Goal: Information Seeking & Learning: Learn about a topic

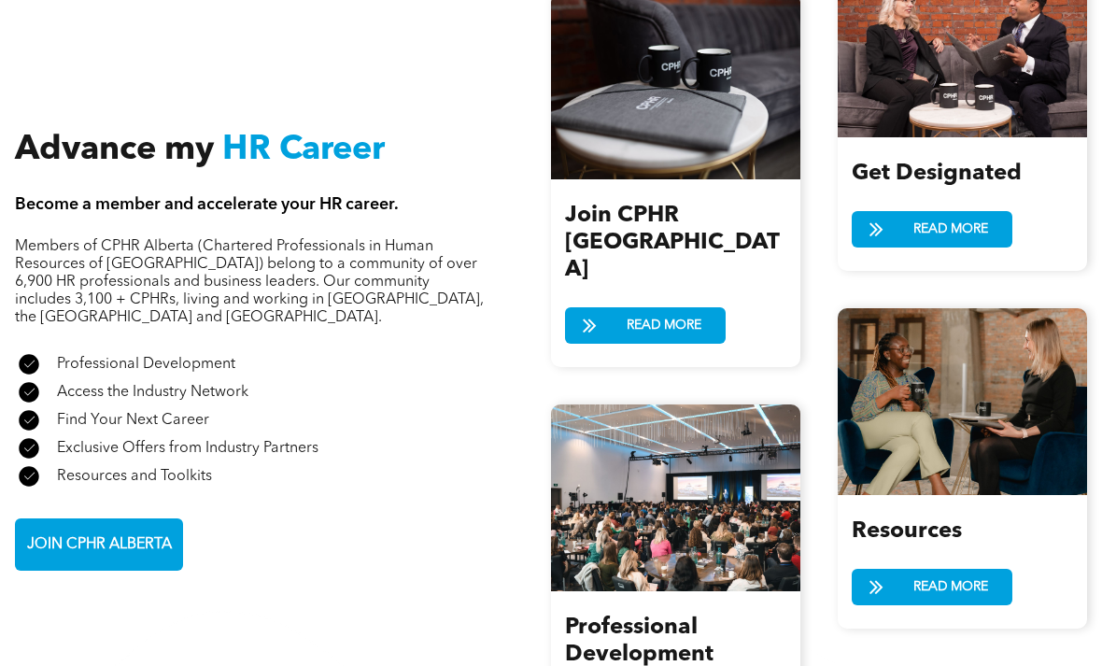
scroll to position [2173, 0]
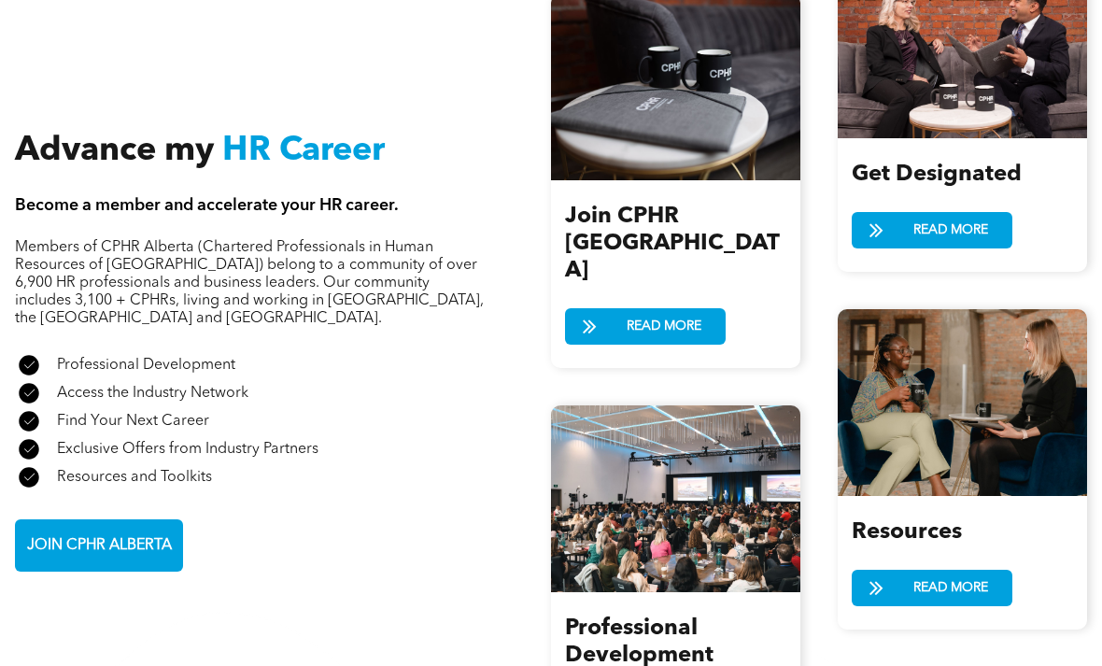
click at [136, 564] on span "JOIN CPHR ALBERTA" at bounding box center [100, 546] width 158 height 36
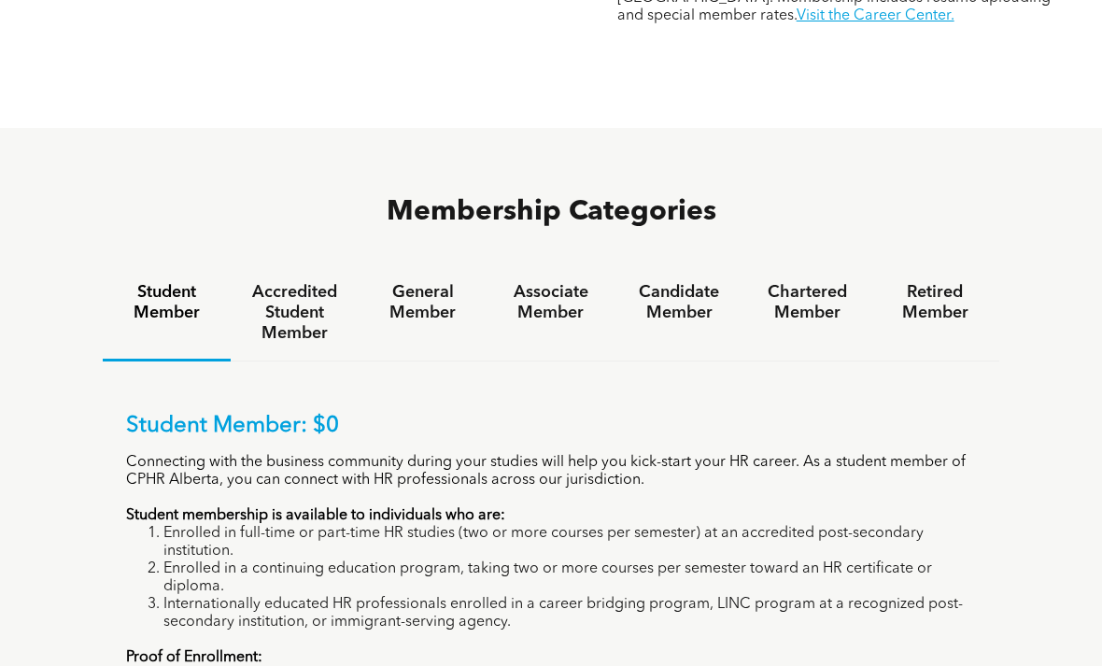
scroll to position [1053, 0]
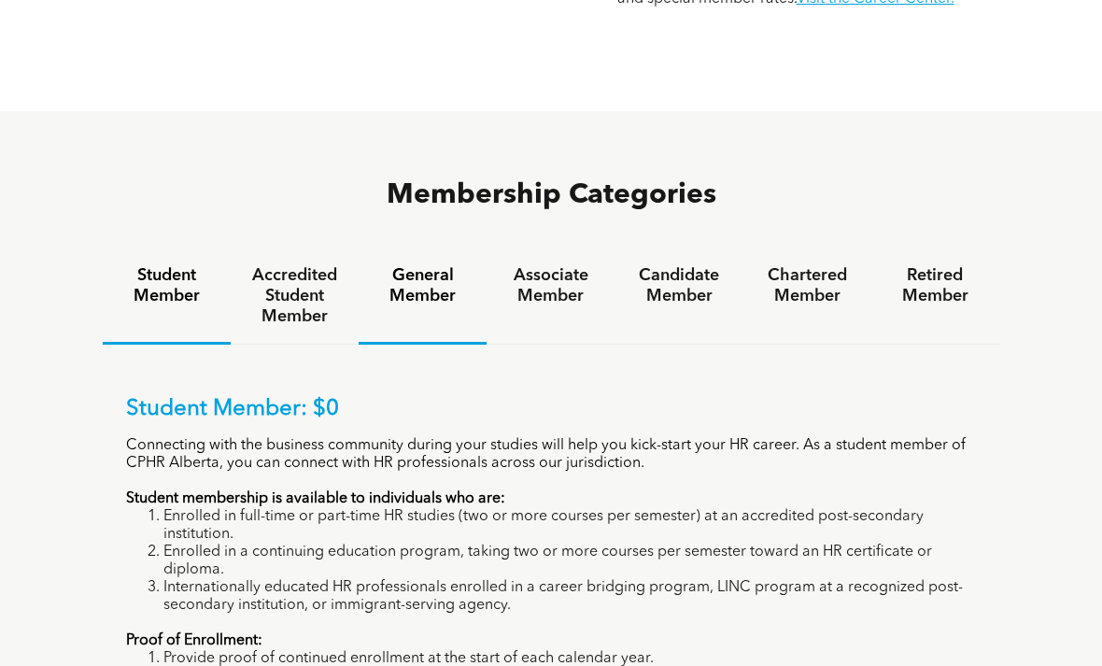
click at [452, 299] on div "General Member" at bounding box center [423, 296] width 128 height 96
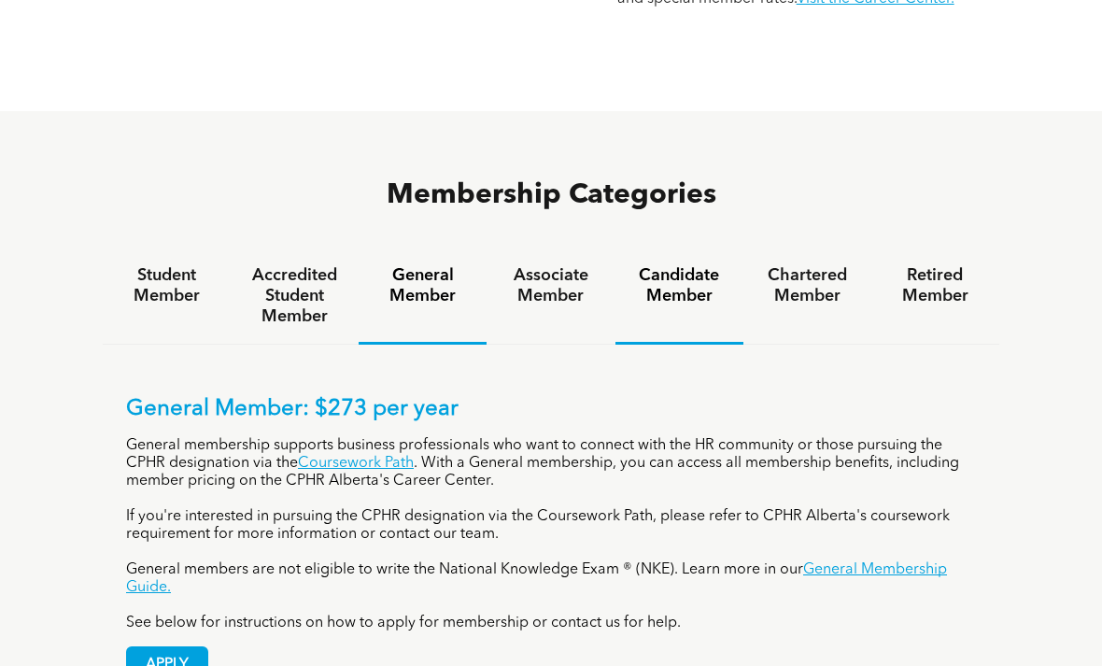
click at [702, 273] on h4 "Candidate Member" at bounding box center [679, 285] width 94 height 41
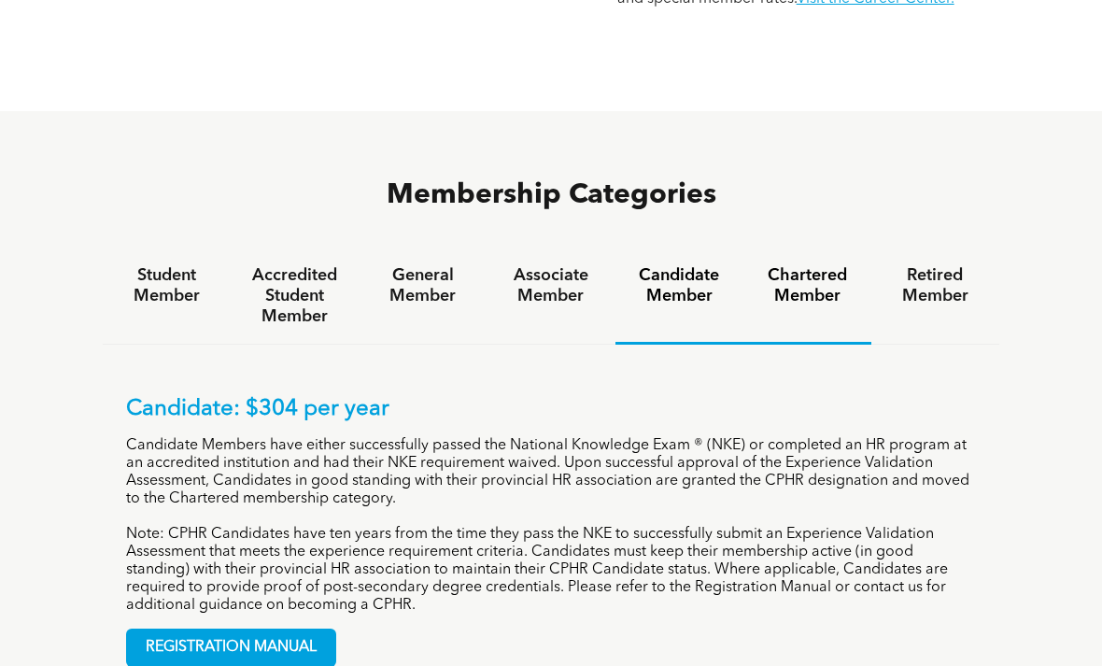
click at [832, 284] on h4 "Chartered Member" at bounding box center [807, 285] width 94 height 41
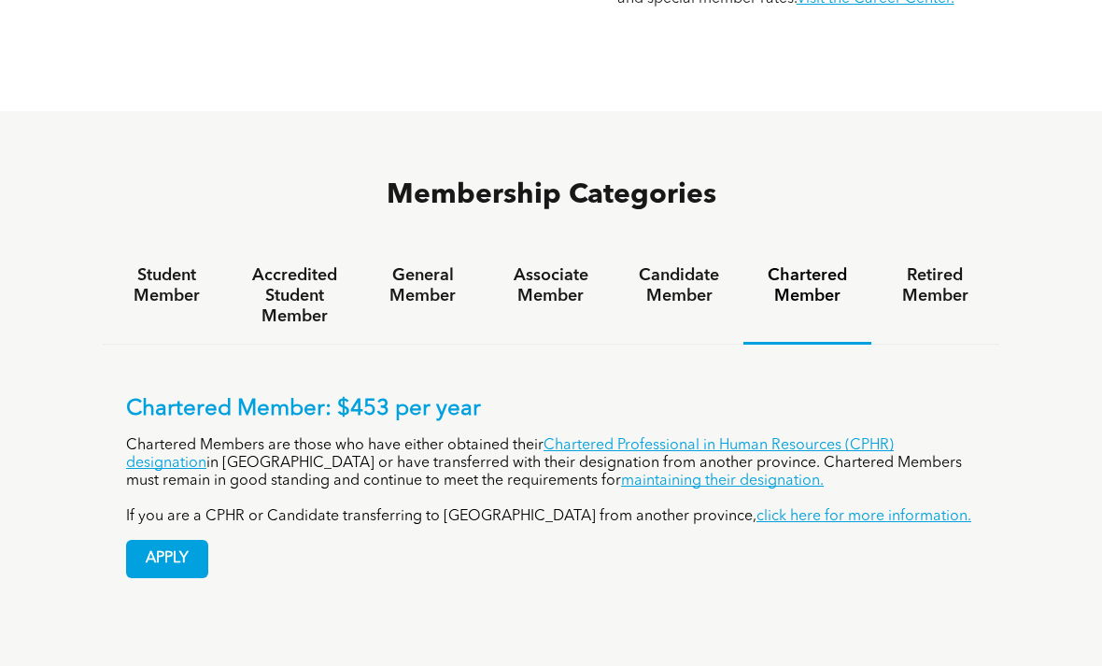
click at [639, 474] on link "maintaining their designation." at bounding box center [722, 481] width 203 height 15
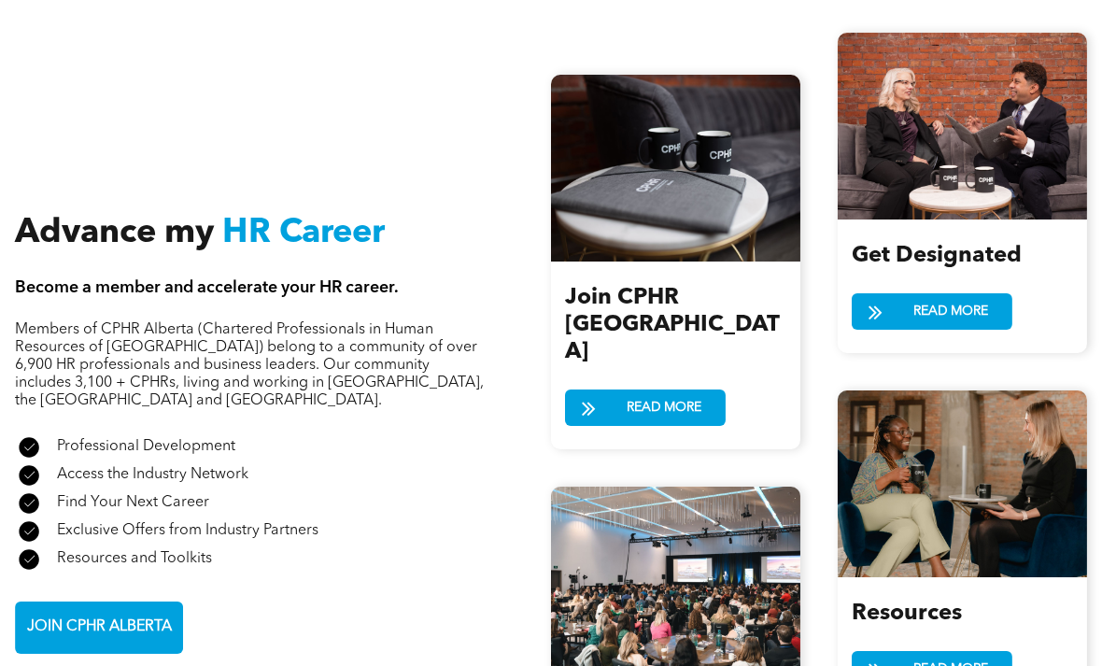
scroll to position [2058, 0]
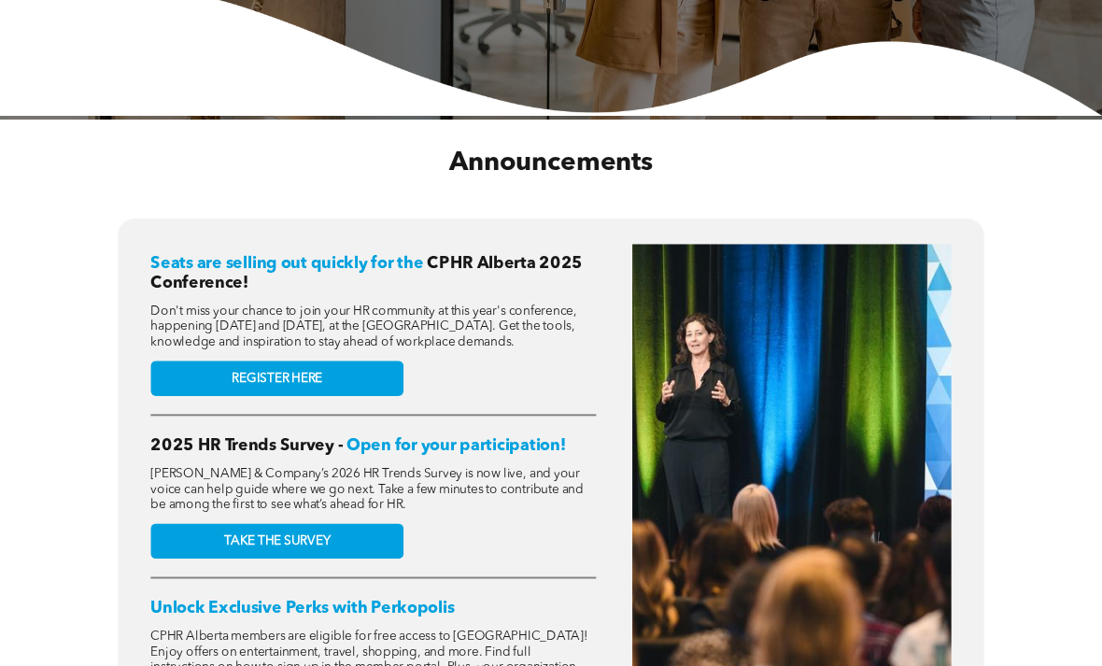
scroll to position [448, 0]
